Goal: Obtain resource: Download file/media

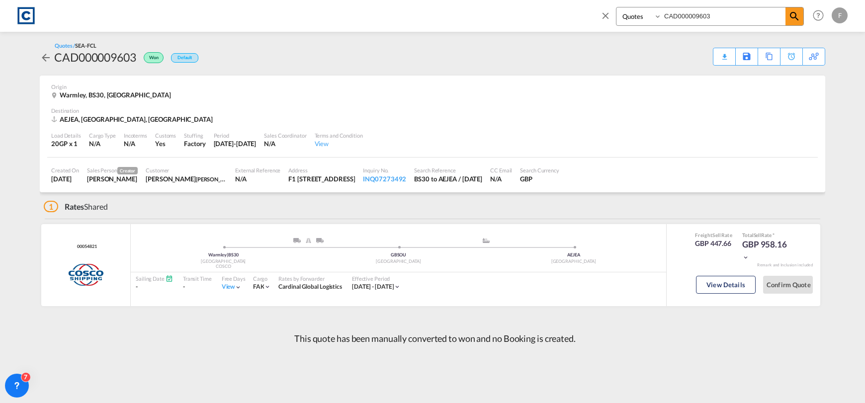
select select "Quotes"
click at [723, 15] on input "CAD000009603" at bounding box center [724, 15] width 124 height 17
type input "CAD000009204"
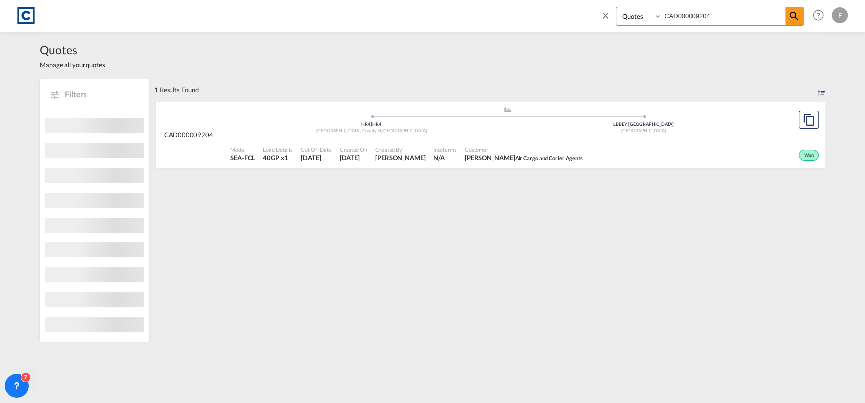
click at [594, 152] on div "Won" at bounding box center [704, 154] width 235 height 25
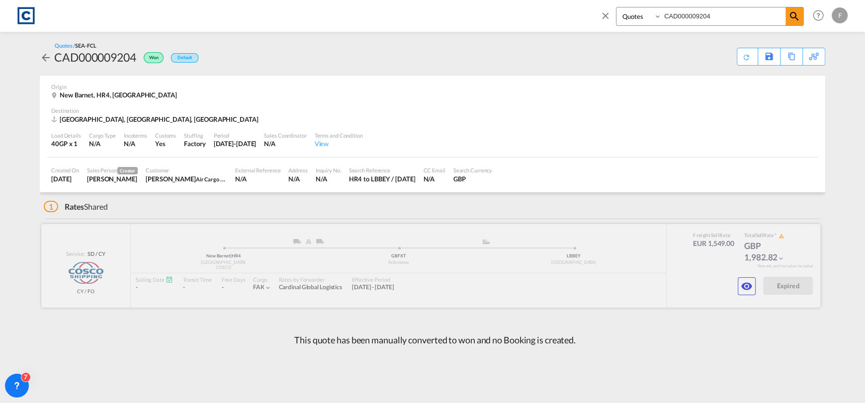
click at [744, 293] on button "button" at bounding box center [747, 286] width 18 height 18
click at [744, 284] on md-icon "icon-eye" at bounding box center [747, 286] width 12 height 12
click at [743, 285] on md-icon "icon-eye" at bounding box center [747, 286] width 12 height 12
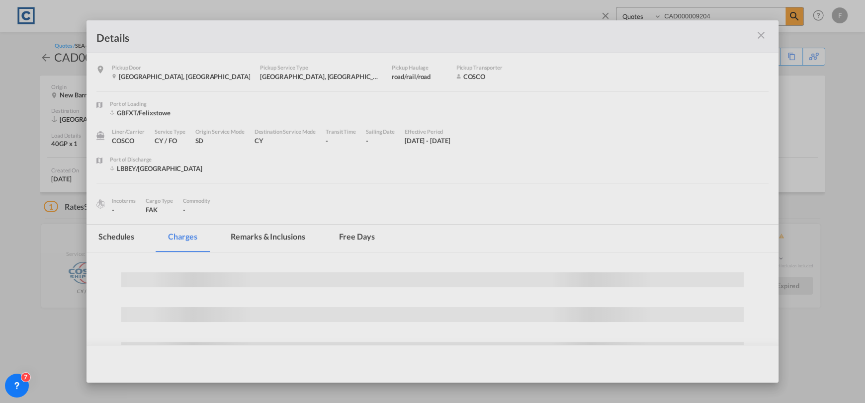
click at [577, 145] on div at bounding box center [432, 201] width 865 height 403
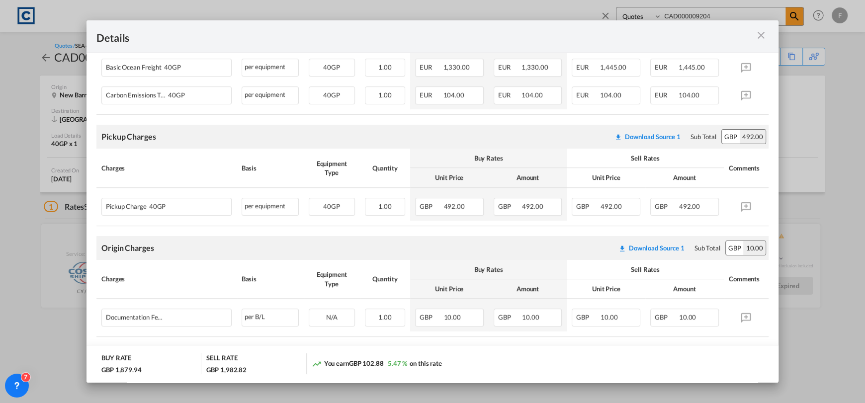
scroll to position [298, 0]
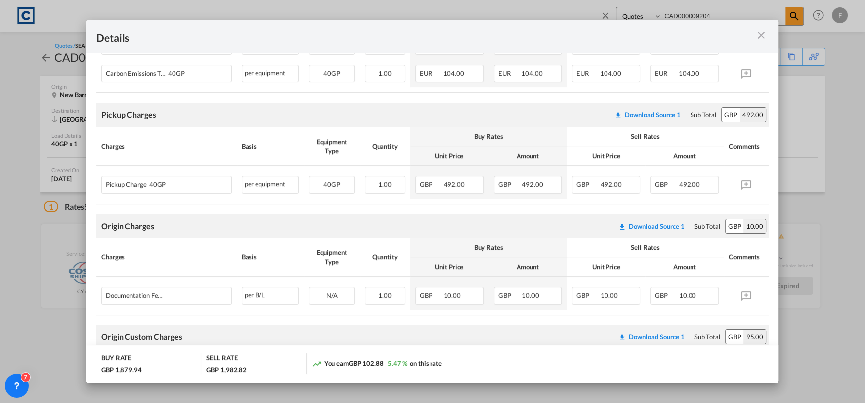
click at [645, 113] on div "Download Source 1" at bounding box center [653, 115] width 56 height 8
click at [637, 117] on div "Download Source 1" at bounding box center [653, 115] width 56 height 8
